Goal: Transaction & Acquisition: Purchase product/service

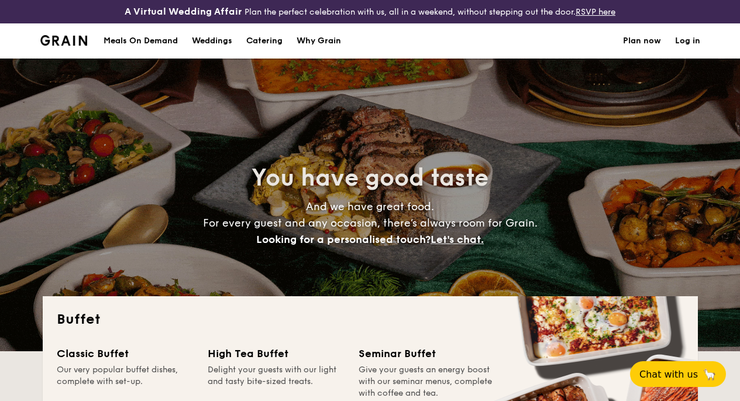
select select
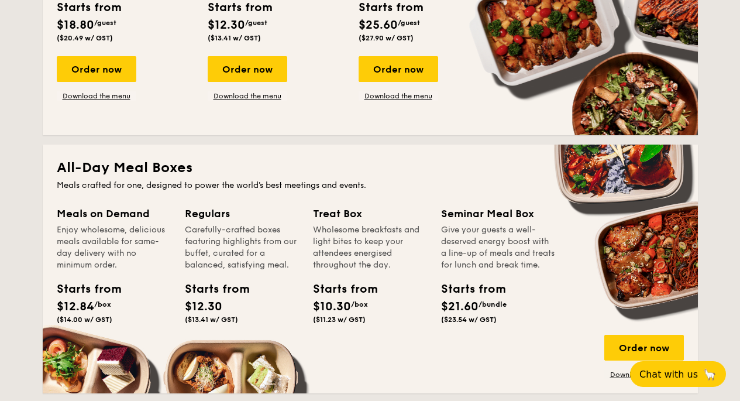
scroll to position [468, 0]
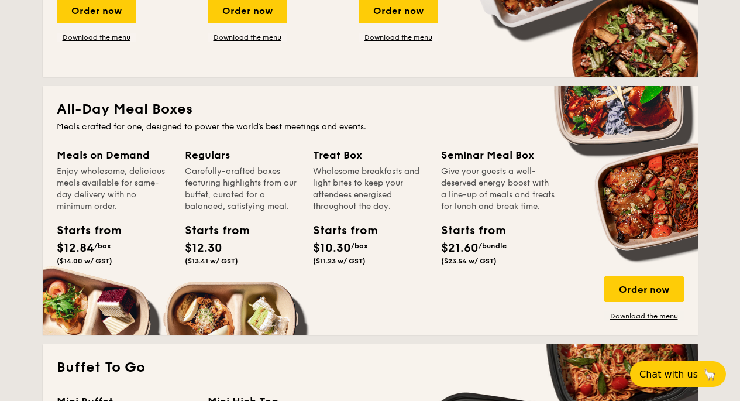
drag, startPoint x: 192, startPoint y: 255, endPoint x: 228, endPoint y: 254, distance: 35.7
click at [228, 253] on div "Starts from $12.30 ($13.41 w/ GST)" at bounding box center [211, 243] width 53 height 43
drag, startPoint x: 184, startPoint y: 163, endPoint x: 225, endPoint y: 262, distance: 106.5
click at [225, 262] on div "Meals on Demand Enjoy wholesome, delicious meals available for same-day deliver…" at bounding box center [370, 234] width 627 height 174
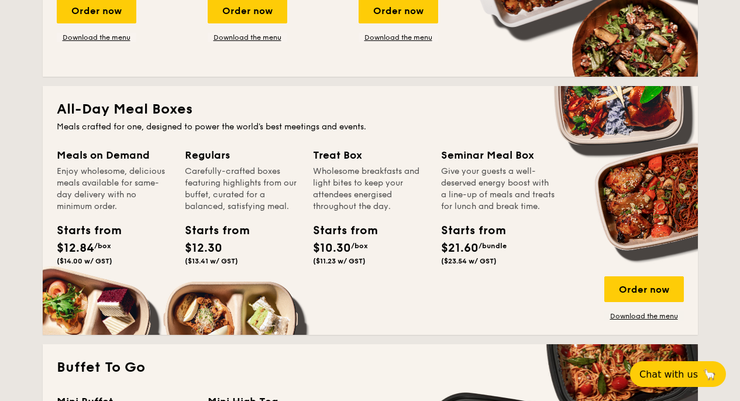
click at [225, 260] on div "Starts from $12.30 ($13.41 w/ GST)" at bounding box center [211, 243] width 53 height 43
drag, startPoint x: 118, startPoint y: 118, endPoint x: 195, endPoint y: 121, distance: 77.9
click at [195, 119] on h2 "All-Day Meal Boxes" at bounding box center [370, 109] width 627 height 19
drag, startPoint x: 195, startPoint y: 121, endPoint x: 204, endPoint y: 150, distance: 30.4
click at [195, 119] on h2 "All-Day Meal Boxes" at bounding box center [370, 109] width 627 height 19
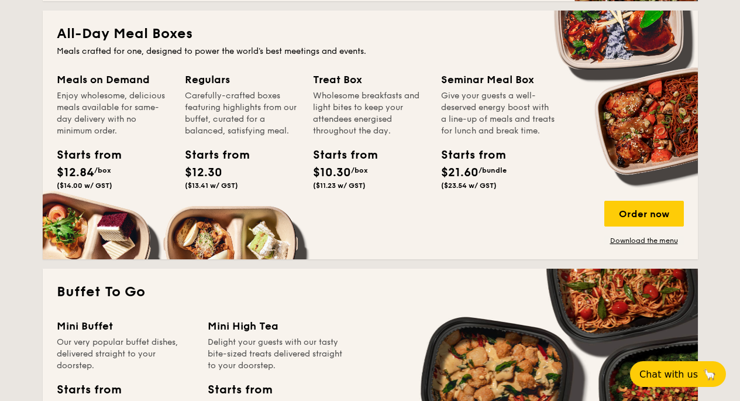
scroll to position [585, 0]
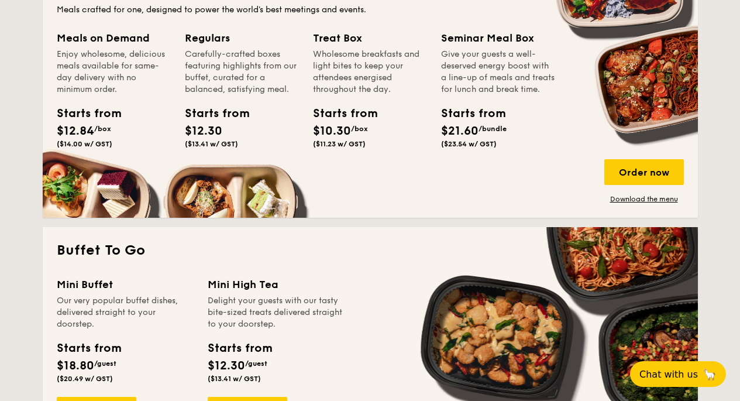
click at [211, 122] on div "Starts from" at bounding box center [211, 114] width 53 height 18
click at [207, 138] on span "$12.30" at bounding box center [203, 131] width 37 height 14
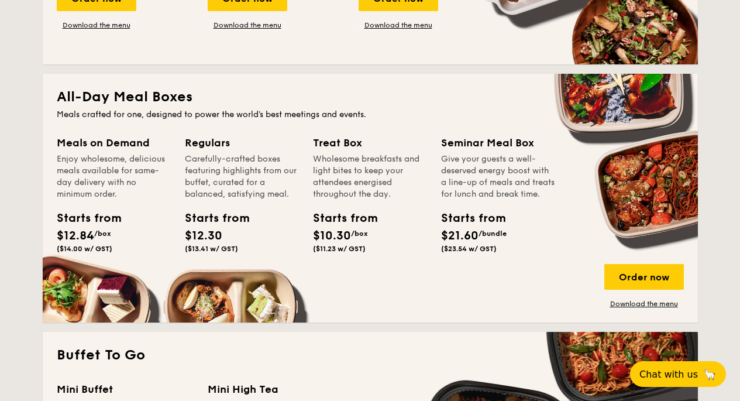
scroll to position [468, 0]
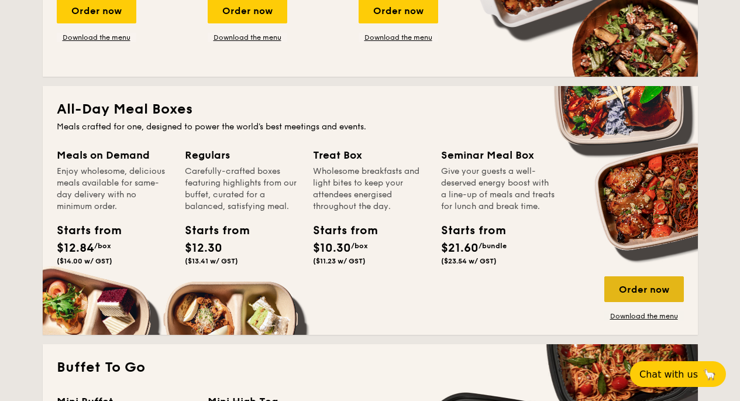
click at [664, 295] on div "Order now" at bounding box center [645, 289] width 80 height 26
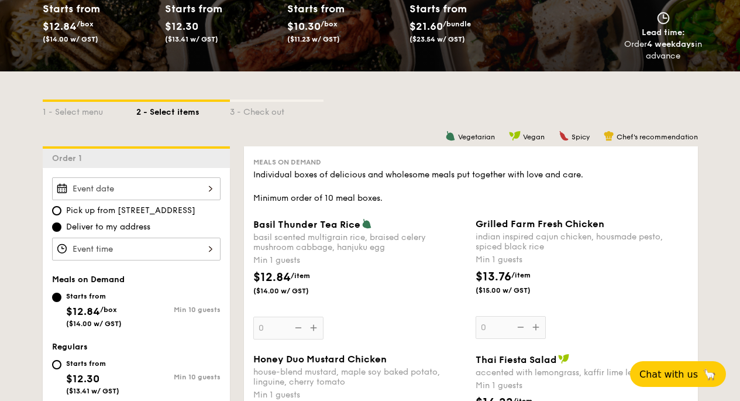
scroll to position [352, 0]
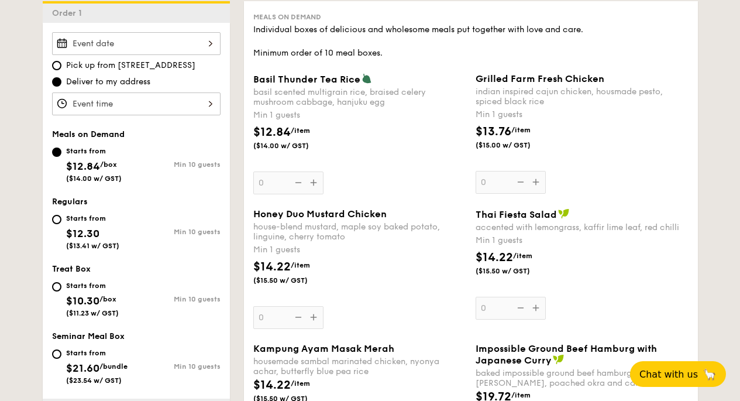
click at [145, 53] on input "Basil Thunder Tea [PERSON_NAME] scented multigrain rice, braised celery mushroo…" at bounding box center [136, 43] width 169 height 23
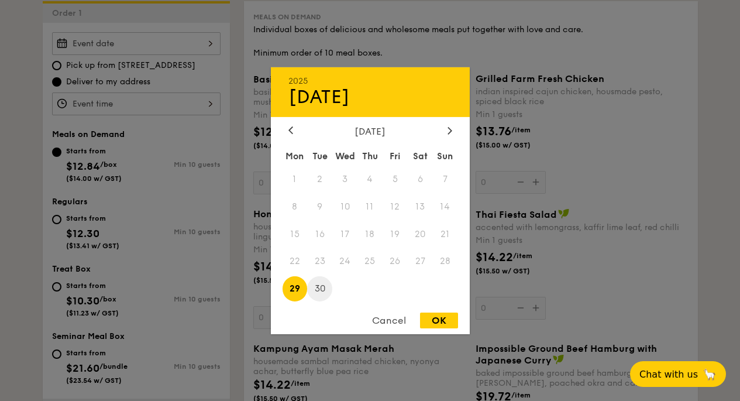
click at [320, 286] on span "30" at bounding box center [319, 288] width 25 height 25
click at [296, 139] on div "[DATE] Mon Tue Wed Thu Fri Sat Sun 1 2 3 4 5 6 7 8 9 10 11 12 13 14 15 16 17 18…" at bounding box center [370, 214] width 199 height 178
click at [295, 136] on div at bounding box center [291, 130] width 11 height 11
click at [439, 133] on div "[DATE]" at bounding box center [371, 130] width 164 height 11
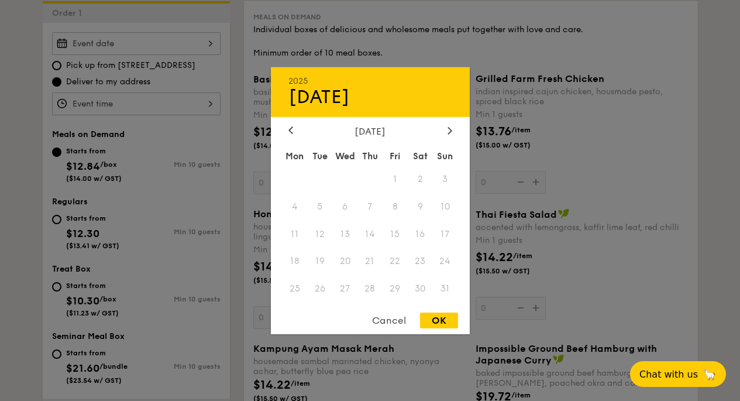
click at [441, 133] on div "[DATE]" at bounding box center [371, 130] width 164 height 11
click at [445, 132] on div at bounding box center [450, 130] width 11 height 11
click at [369, 263] on span "25" at bounding box center [370, 261] width 25 height 25
drag, startPoint x: 387, startPoint y: 259, endPoint x: 394, endPoint y: 259, distance: 7.6
click at [394, 259] on span "26" at bounding box center [395, 261] width 25 height 25
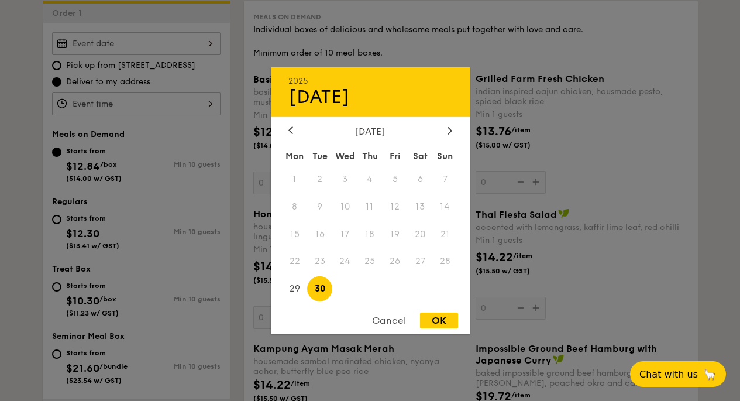
click at [411, 259] on span "27" at bounding box center [420, 261] width 25 height 25
click at [418, 259] on span "27" at bounding box center [420, 261] width 25 height 25
click at [444, 126] on div "[DATE]" at bounding box center [371, 130] width 164 height 11
click at [453, 130] on div at bounding box center [450, 130] width 11 height 11
click at [295, 133] on div at bounding box center [291, 130] width 11 height 11
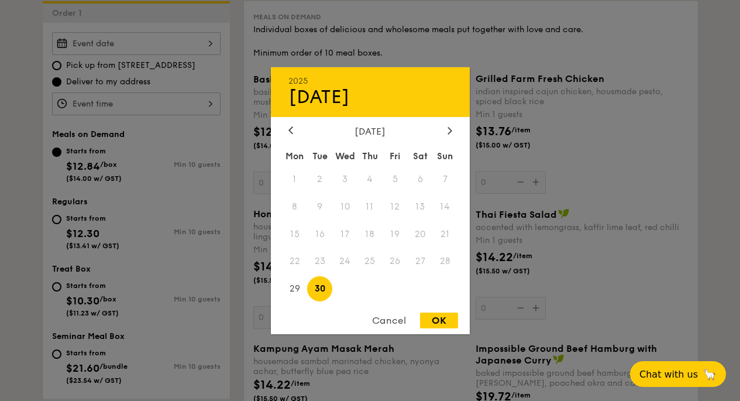
click at [378, 316] on div "Cancel" at bounding box center [388, 320] width 57 height 16
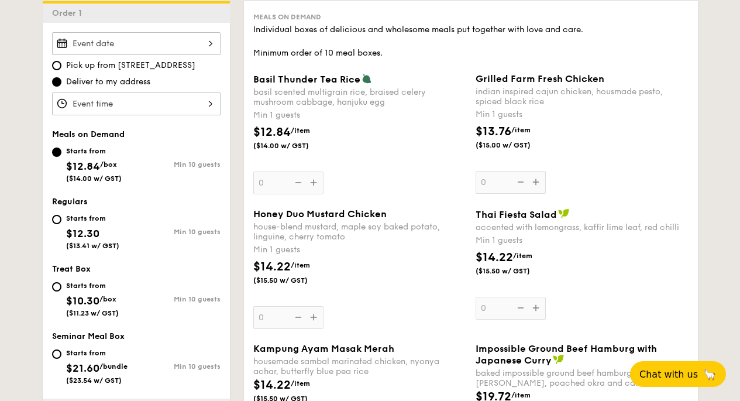
click at [113, 111] on input "Basil Thunder Tea [PERSON_NAME] scented multigrain rice, braised celery mushroo…" at bounding box center [136, 103] width 169 height 23
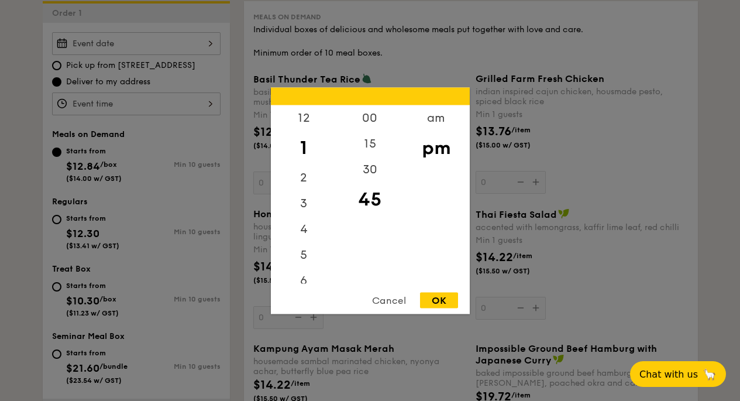
click at [393, 296] on div "Cancel" at bounding box center [388, 300] width 57 height 16
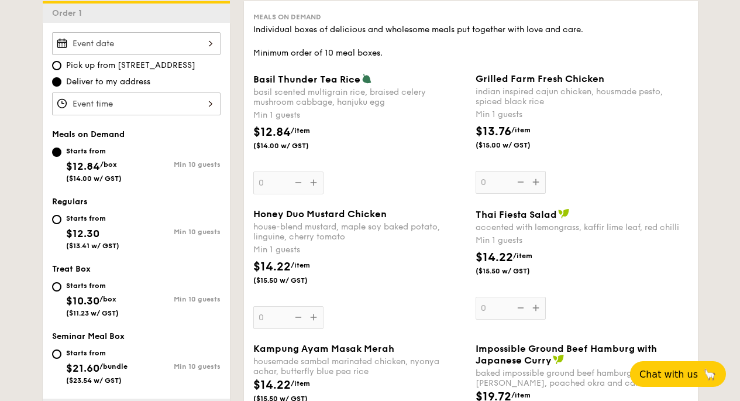
click at [104, 51] on input "Basil Thunder Tea [PERSON_NAME] scented multigrain rice, braised celery mushroo…" at bounding box center [136, 43] width 169 height 23
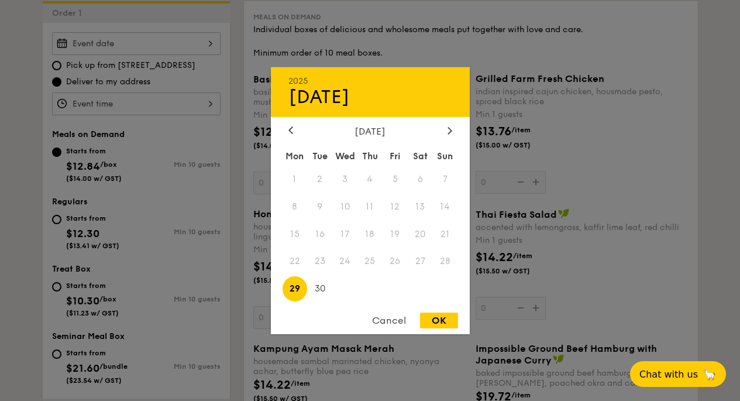
click at [380, 315] on div "Cancel" at bounding box center [388, 320] width 57 height 16
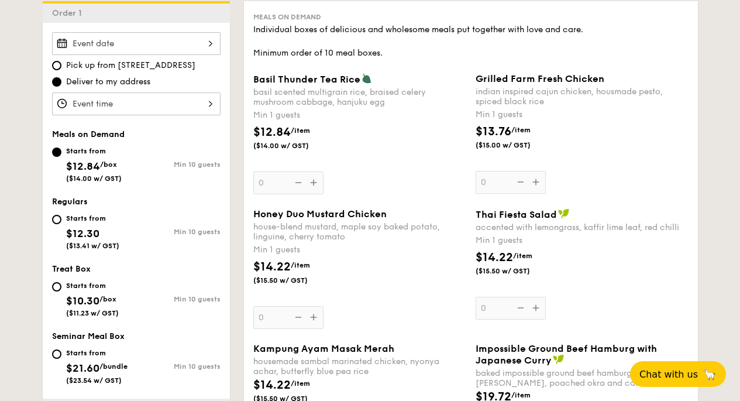
click at [166, 66] on div "Pick up from [STREET_ADDRESS] Deliver to my address" at bounding box center [136, 73] width 169 height 83
click at [167, 71] on span "Pick up from [STREET_ADDRESS]" at bounding box center [130, 66] width 129 height 12
click at [61, 70] on input "Pick up from [STREET_ADDRESS]" at bounding box center [56, 65] width 9 height 9
radio input "true"
click at [177, 55] on input "Basil Thunder Tea [PERSON_NAME] scented multigrain rice, braised celery mushroo…" at bounding box center [136, 43] width 169 height 23
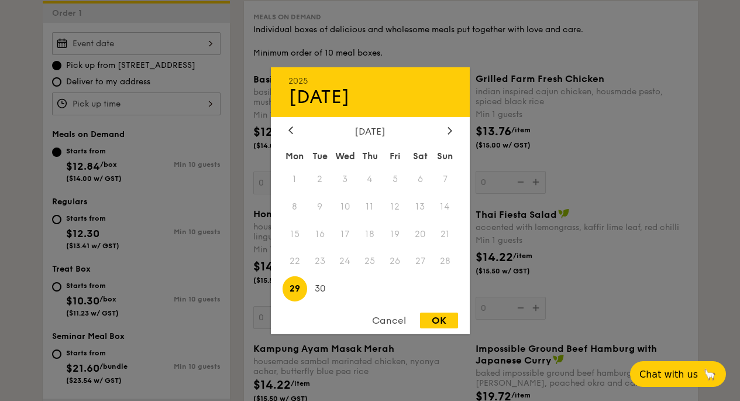
click at [389, 250] on span "26" at bounding box center [395, 261] width 25 height 25
click at [389, 249] on div "Mon Tue Wed Thu Fri Sat Sun 1 2 3 4 5 6 7 8 9 10 11 12 13 14 15 16 17 18 19 20 …" at bounding box center [370, 224] width 199 height 158
click at [389, 261] on span "26" at bounding box center [395, 261] width 25 height 25
click at [372, 262] on span "25" at bounding box center [370, 261] width 25 height 25
click at [387, 264] on span "26" at bounding box center [395, 261] width 25 height 25
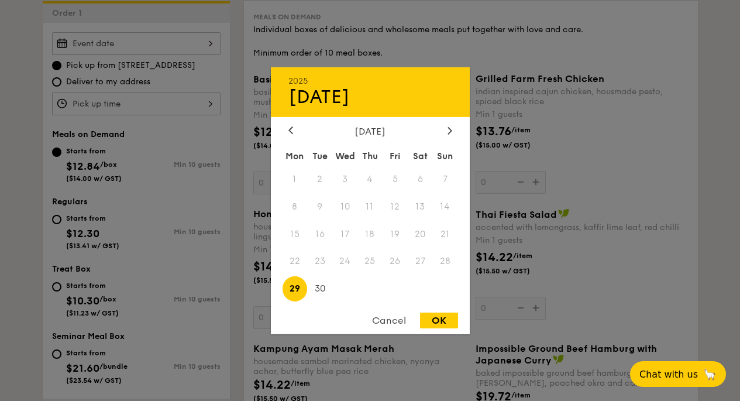
drag, startPoint x: 404, startPoint y: 264, endPoint x: 413, endPoint y: 264, distance: 8.8
click at [413, 263] on span "27" at bounding box center [420, 261] width 25 height 25
click at [428, 264] on span "27" at bounding box center [420, 261] width 25 height 25
click at [394, 320] on div "Cancel" at bounding box center [388, 320] width 57 height 16
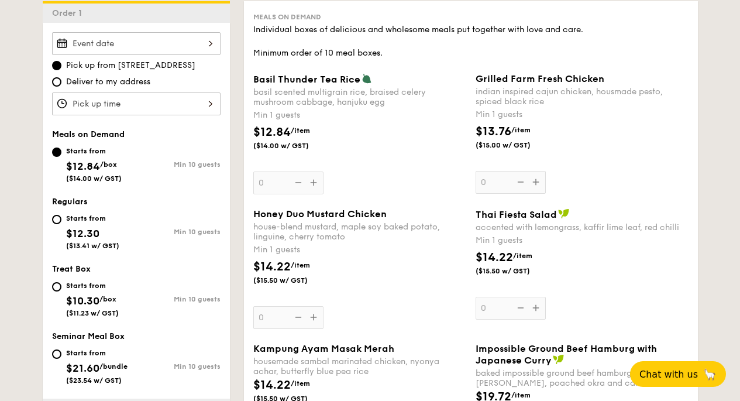
click at [129, 55] on input "Basil Thunder Tea [PERSON_NAME] scented multigrain rice, braised celery mushroo…" at bounding box center [136, 43] width 169 height 23
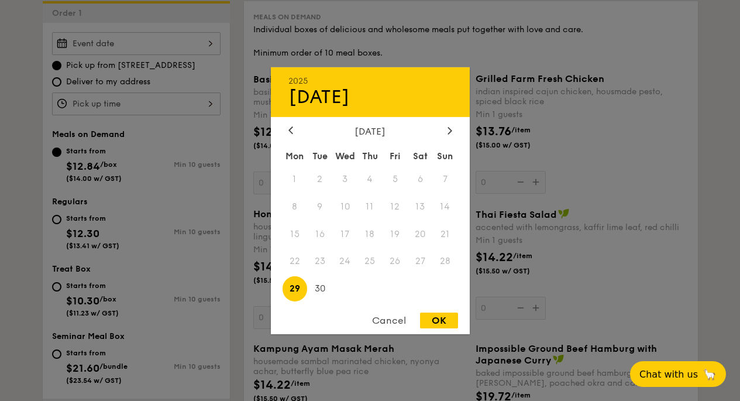
click at [112, 57] on div at bounding box center [370, 200] width 740 height 401
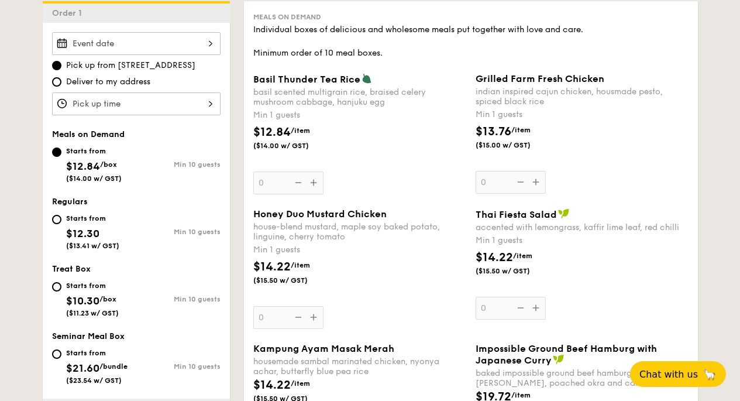
click at [66, 88] on span "Deliver to my address" at bounding box center [108, 82] width 84 height 12
click at [61, 87] on input "Deliver to my address" at bounding box center [56, 81] width 9 height 9
radio input "true"
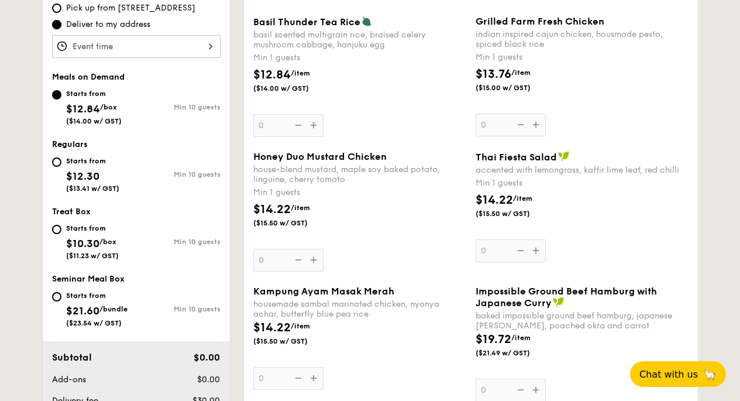
scroll to position [411, 0]
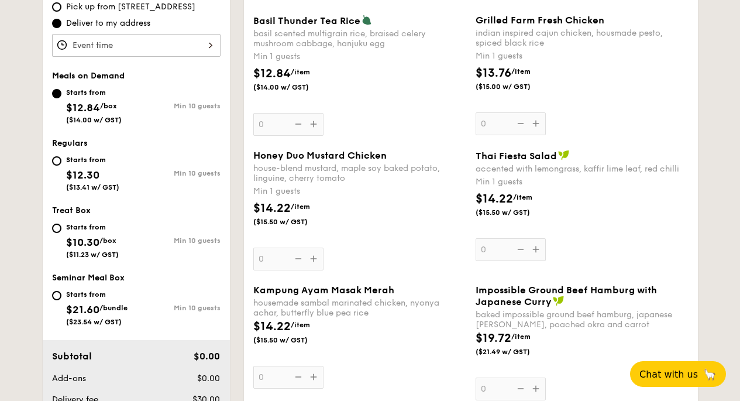
click at [95, 176] on div "Starts from $12.30 ($13.41 w/ GST)" at bounding box center [92, 172] width 53 height 39
click at [61, 166] on input "Starts from $12.30 ($13.41 w/ GST) Min 10 guests" at bounding box center [56, 160] width 9 height 9
radio input "true"
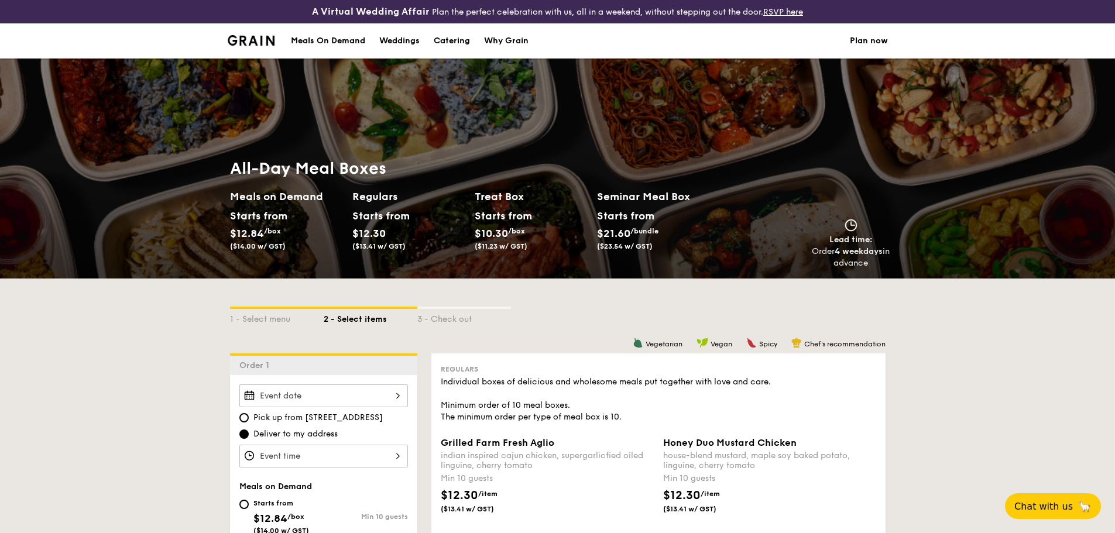
scroll to position [305, 0]
